Goal: Information Seeking & Learning: Learn about a topic

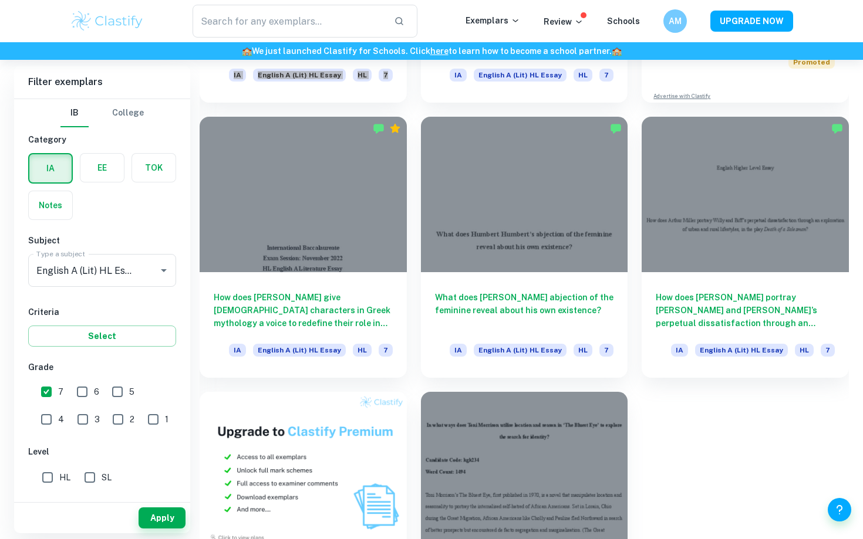
scroll to position [556, 0]
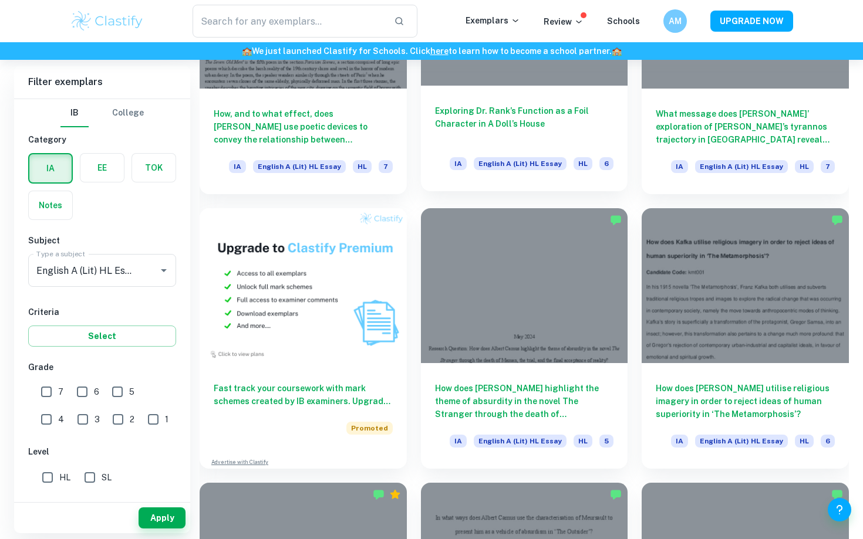
scroll to position [748, 0]
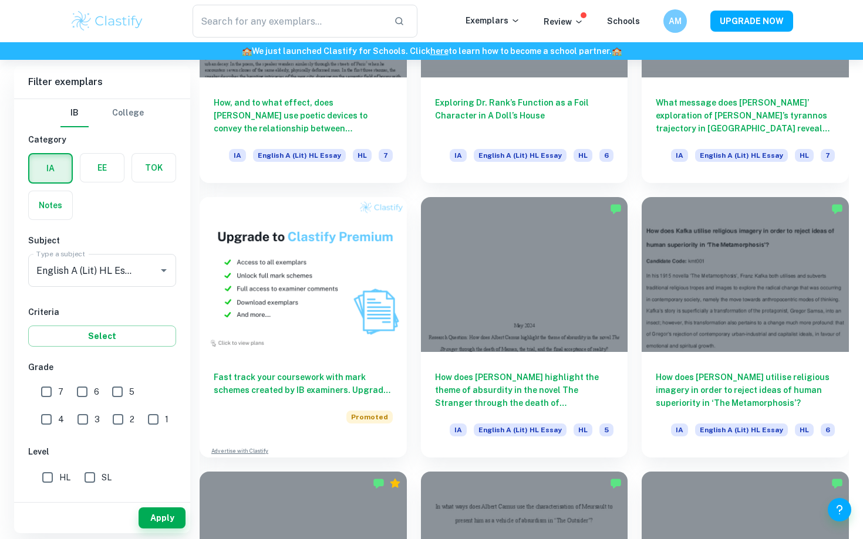
click at [52, 388] on input "7" at bounding box center [46, 391] width 23 height 23
checkbox input "true"
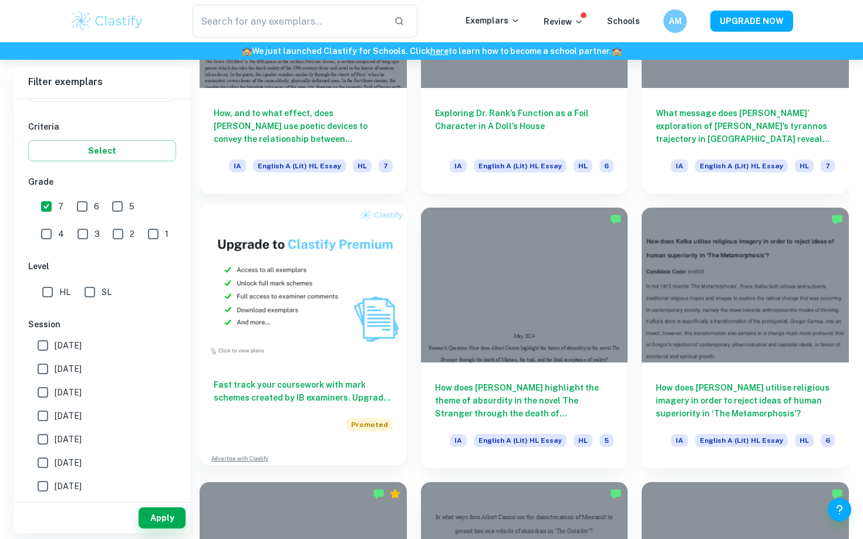
scroll to position [737, 0]
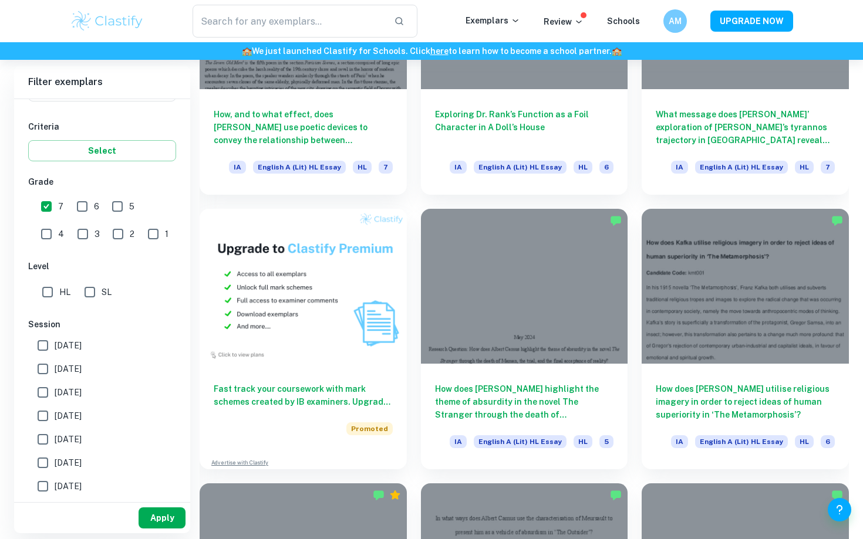
click at [163, 518] on button "Apply" at bounding box center [162, 518] width 47 height 21
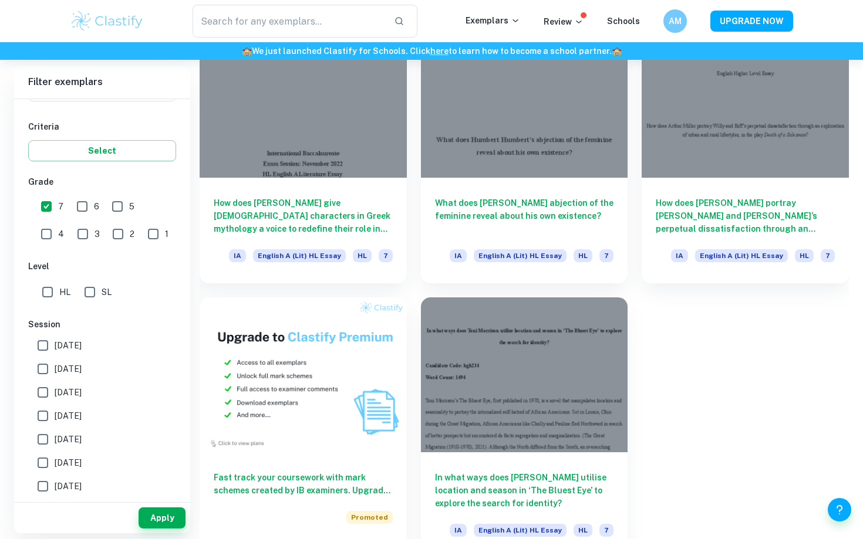
scroll to position [667, 0]
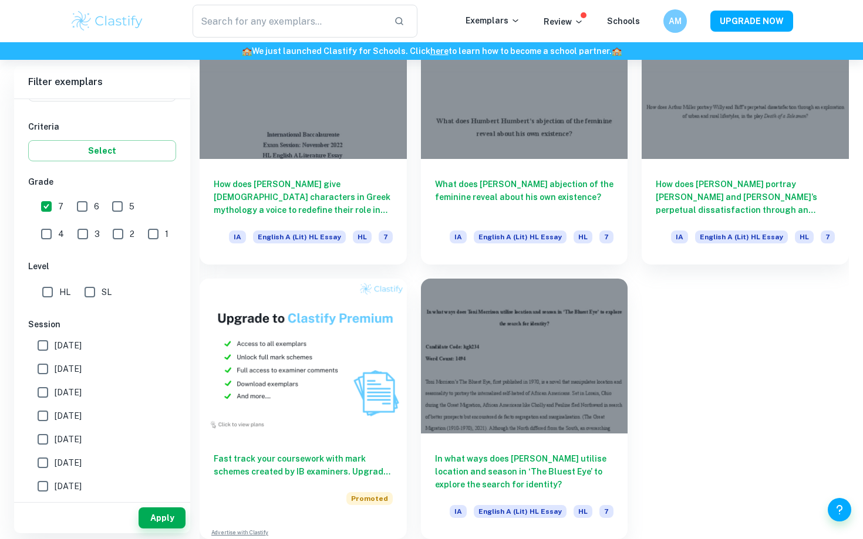
click at [789, 369] on div "How, and to what effect, does Baudelaire use poetic devices to convey the relat…" at bounding box center [516, 127] width 663 height 825
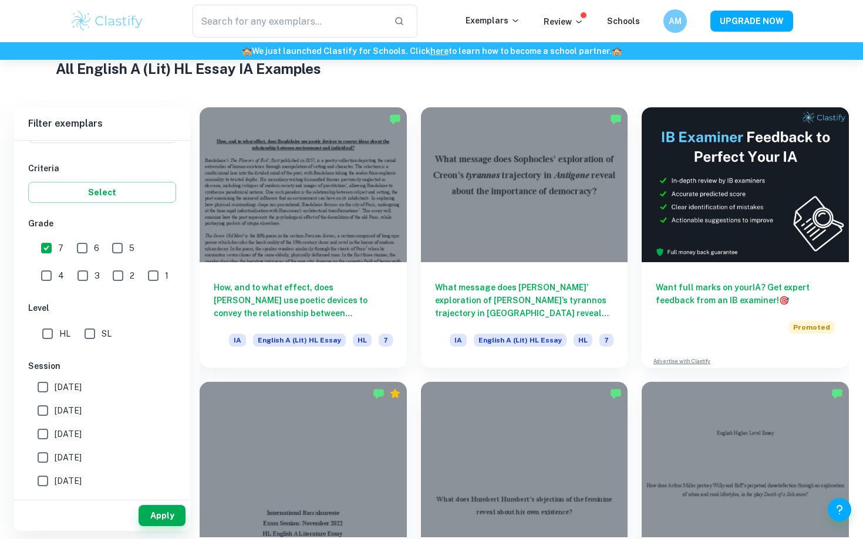
scroll to position [286, 0]
